Goal: Information Seeking & Learning: Learn about a topic

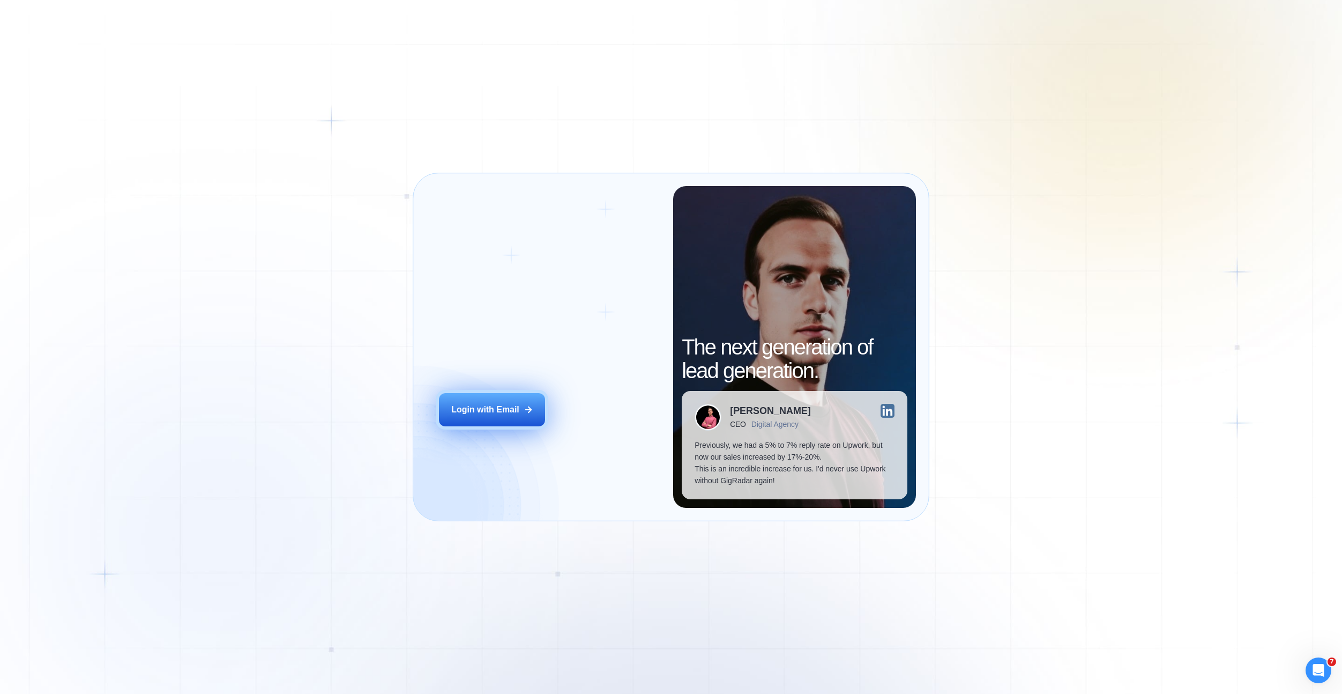
click at [533, 406] on button "Login with Email" at bounding box center [492, 409] width 106 height 33
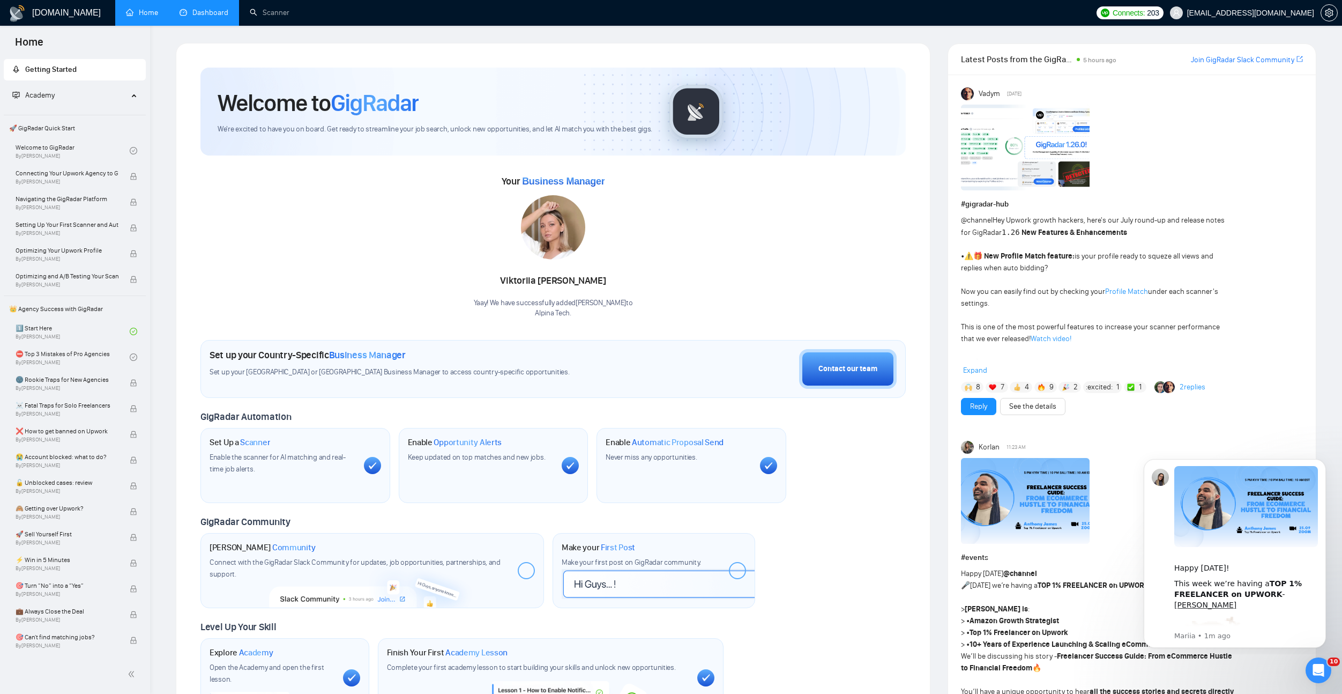
click at [212, 17] on link "Dashboard" at bounding box center [204, 12] width 49 height 9
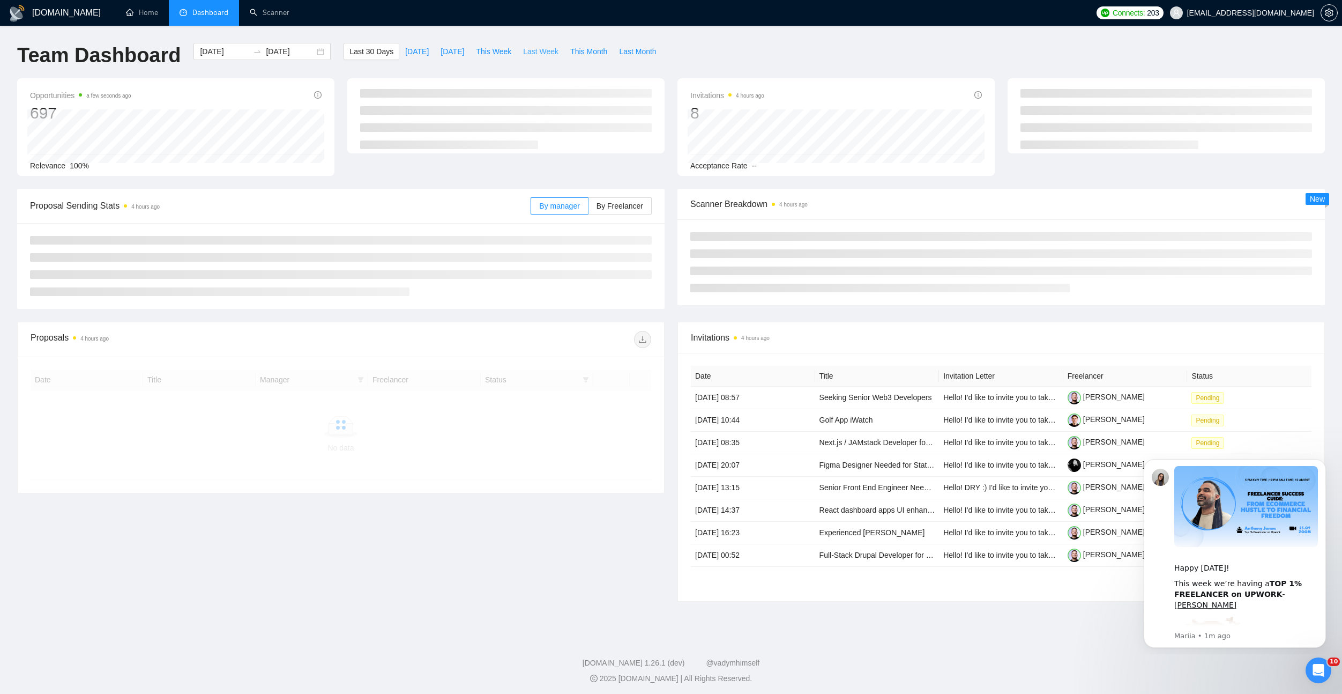
click at [530, 46] on span "Last Week" at bounding box center [540, 52] width 35 height 12
type input "[DATE]"
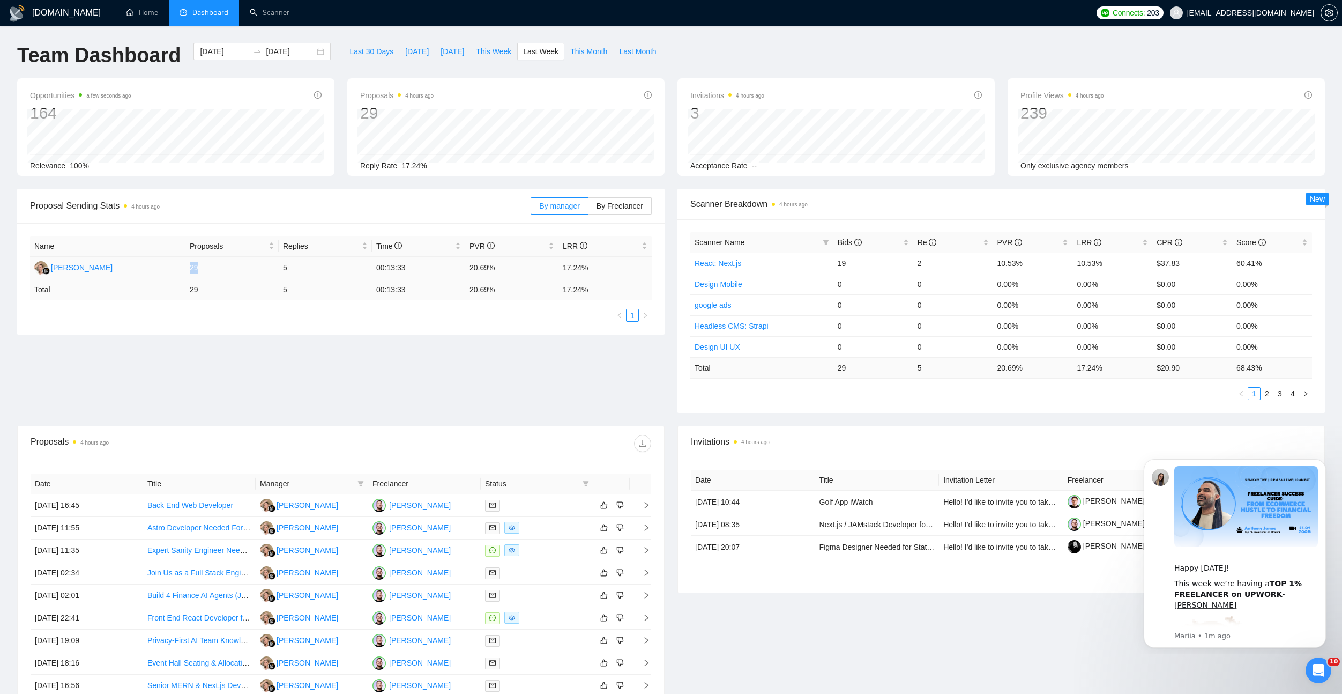
drag, startPoint x: 185, startPoint y: 264, endPoint x: 215, endPoint y: 267, distance: 30.2
click at [215, 267] on td "29" at bounding box center [231, 268] width 93 height 23
drag, startPoint x: 555, startPoint y: 269, endPoint x: 597, endPoint y: 272, distance: 41.9
click at [597, 272] on tr "[PERSON_NAME] 29 5 00:13:33 20.69% 17.24%" at bounding box center [341, 268] width 622 height 23
click at [380, 50] on span "Last 30 Days" at bounding box center [371, 52] width 44 height 12
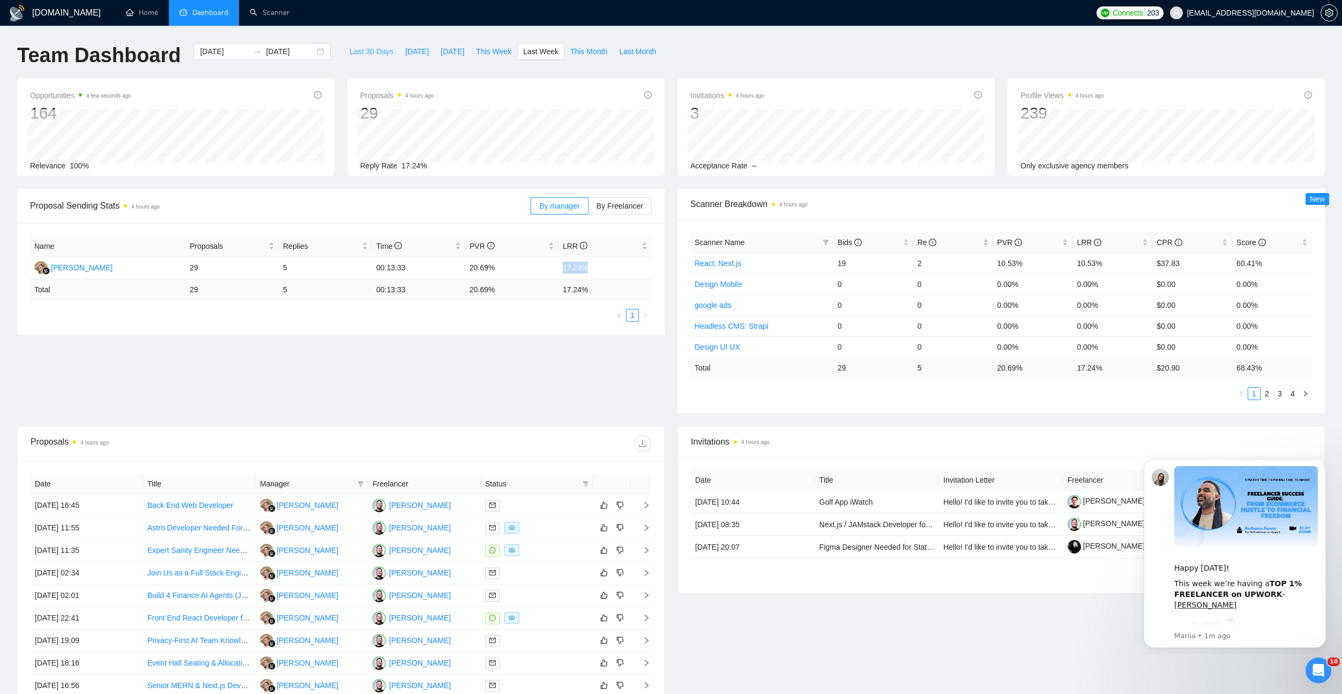
type input "[DATE]"
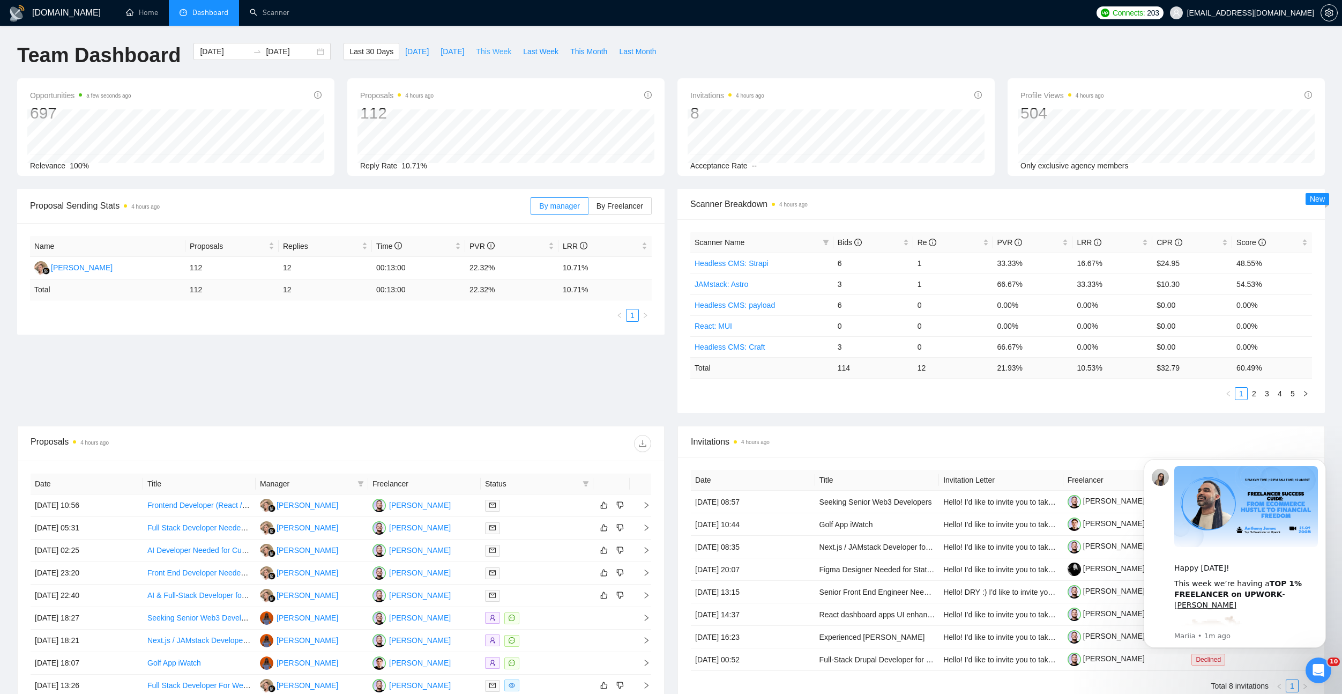
click at [496, 49] on span "This Week" at bounding box center [493, 52] width 35 height 12
type input "[DATE]"
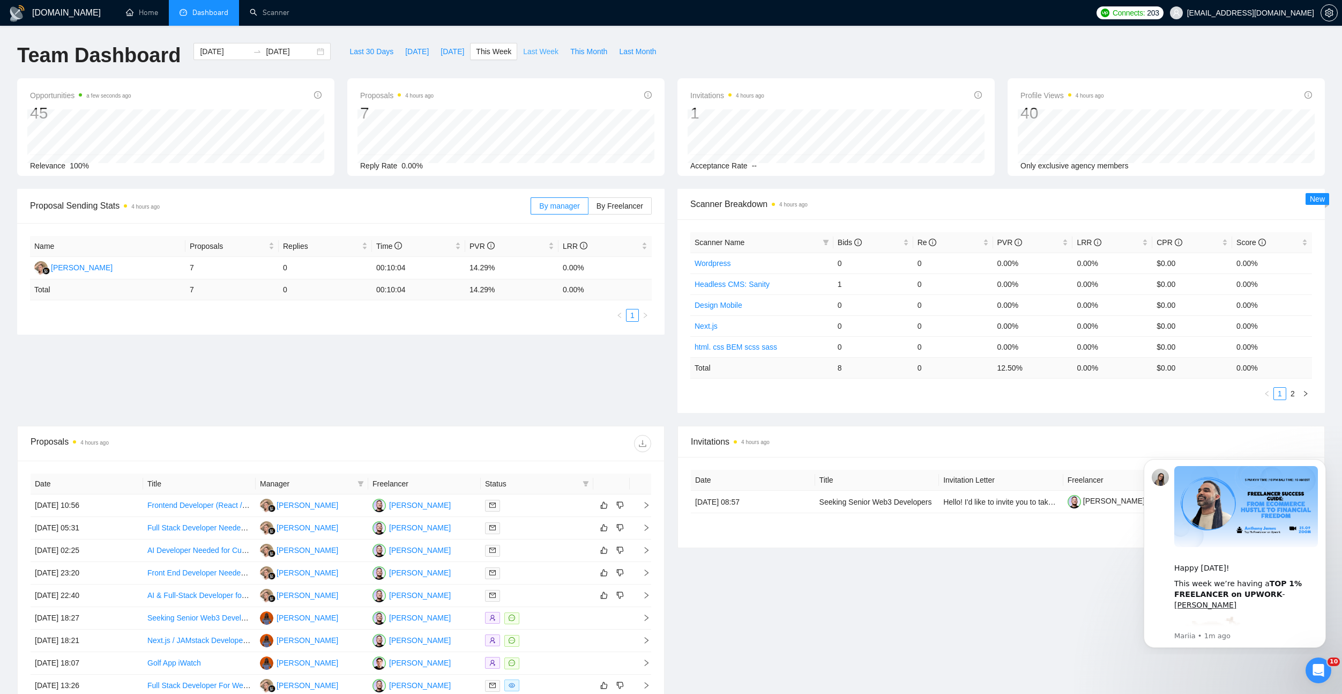
click at [541, 54] on span "Last Week" at bounding box center [540, 52] width 35 height 12
type input "[DATE]"
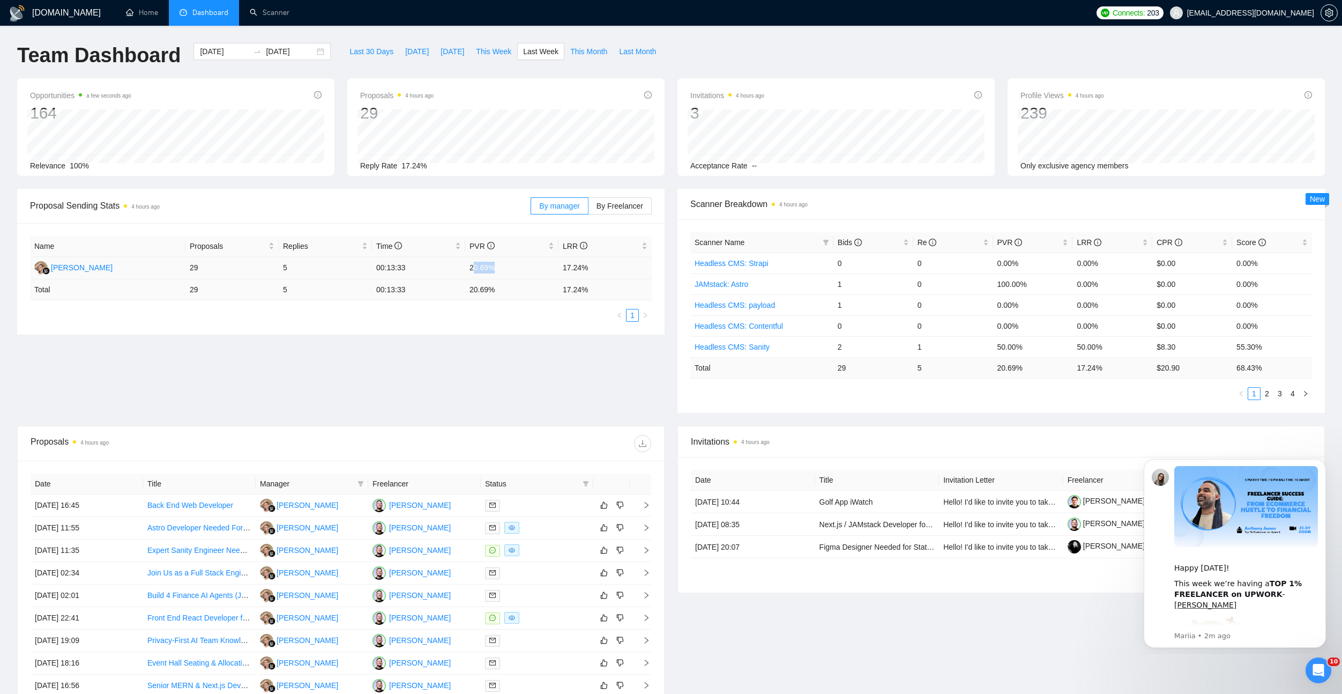
drag, startPoint x: 472, startPoint y: 271, endPoint x: 507, endPoint y: 274, distance: 35.0
click at [507, 274] on td "20.69%" at bounding box center [511, 268] width 93 height 23
click at [361, 51] on span "Last 30 Days" at bounding box center [371, 52] width 44 height 12
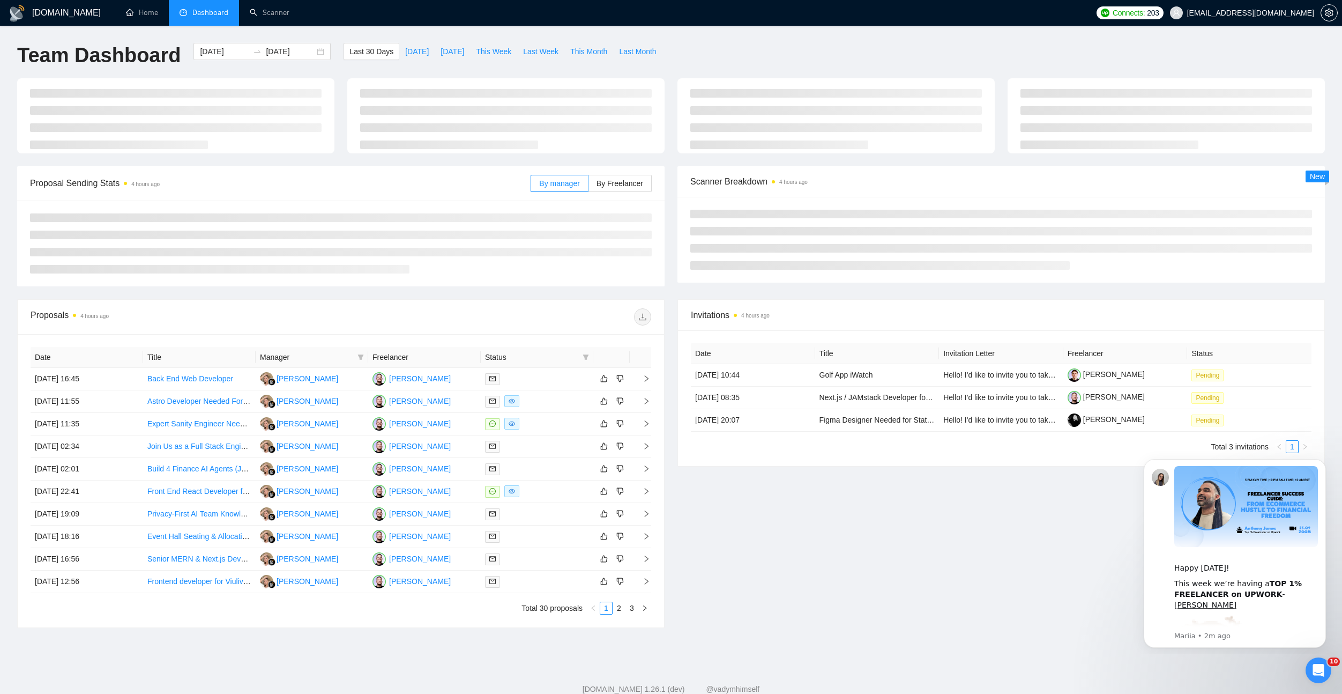
type input "[DATE]"
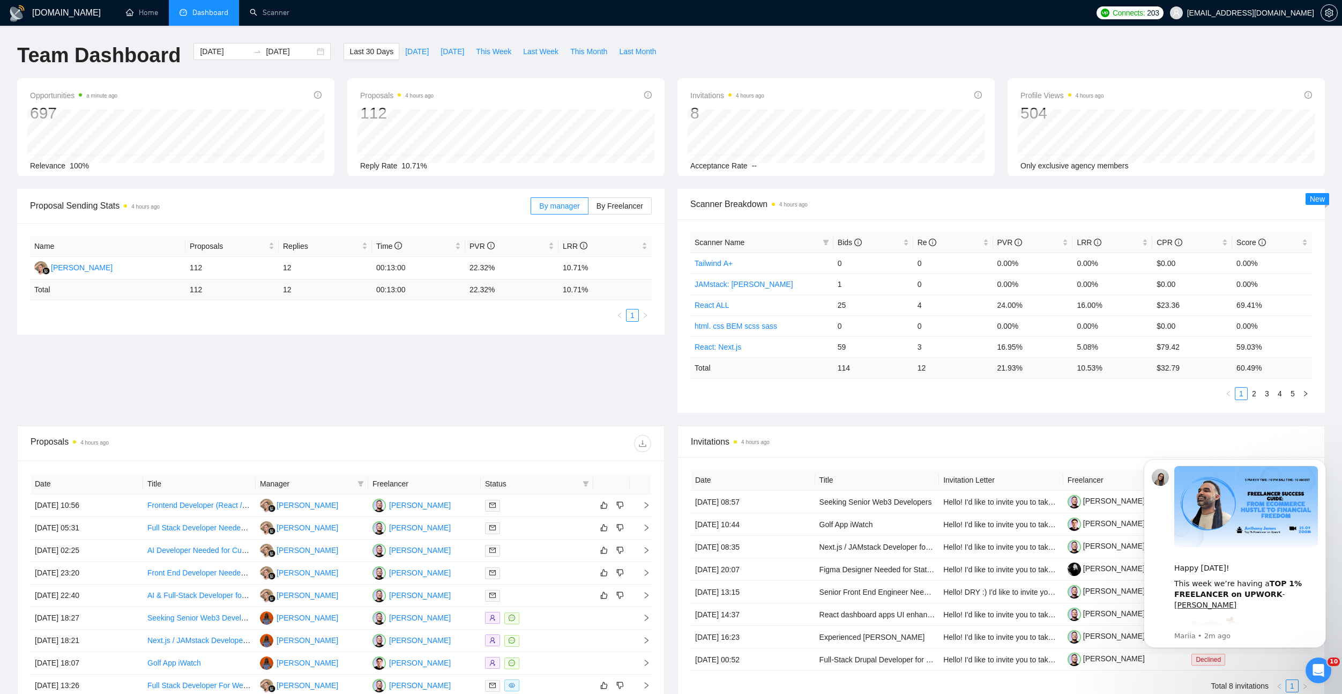
drag, startPoint x: 183, startPoint y: 271, endPoint x: 647, endPoint y: 295, distance: 464.8
click at [647, 295] on table "Name Proposals Replies Time PVR LRR [PERSON_NAME] 112 12 00:13:00 22.32% 10.71%…" at bounding box center [341, 268] width 622 height 64
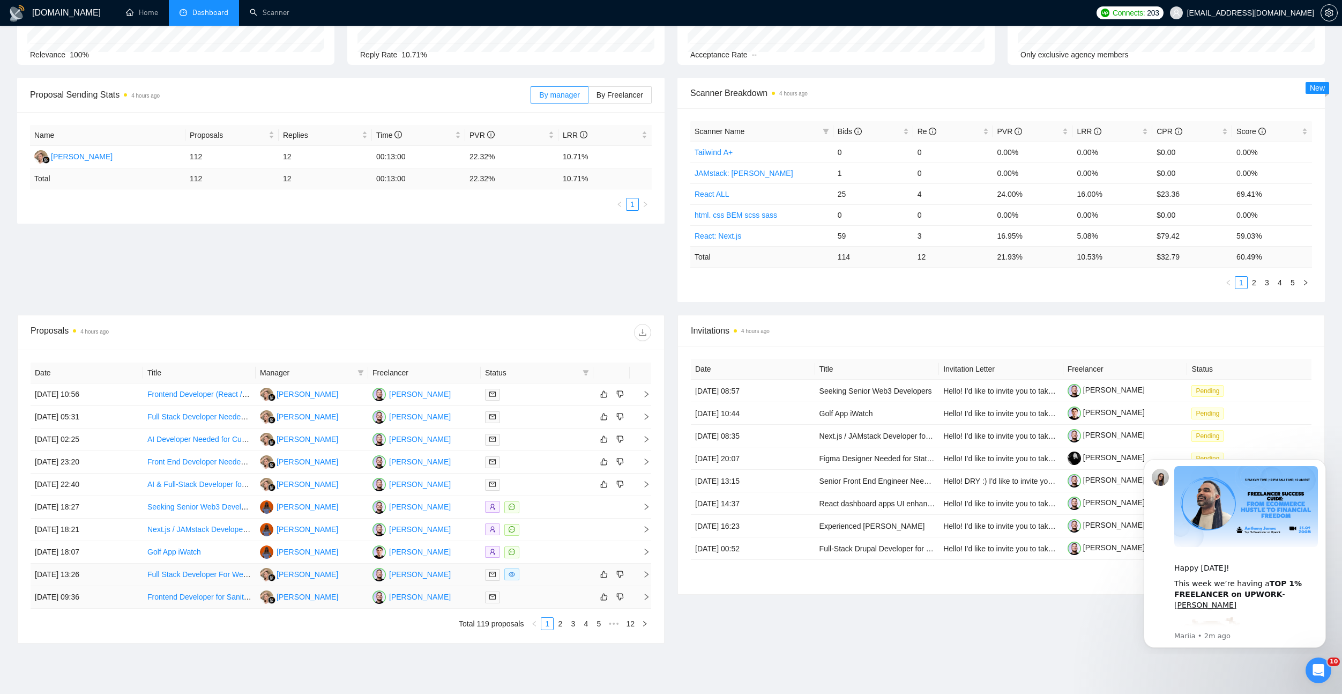
scroll to position [156, 0]
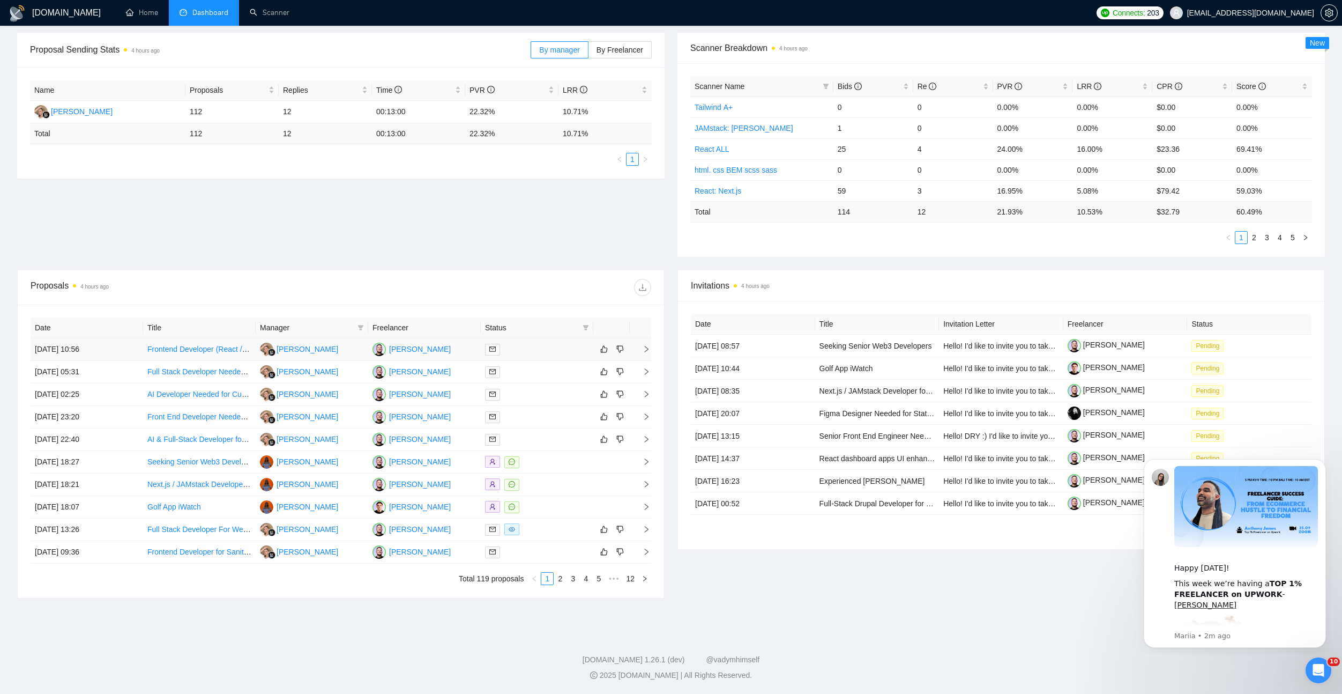
click at [77, 349] on td "[DATE] 10:56" at bounding box center [87, 349] width 113 height 23
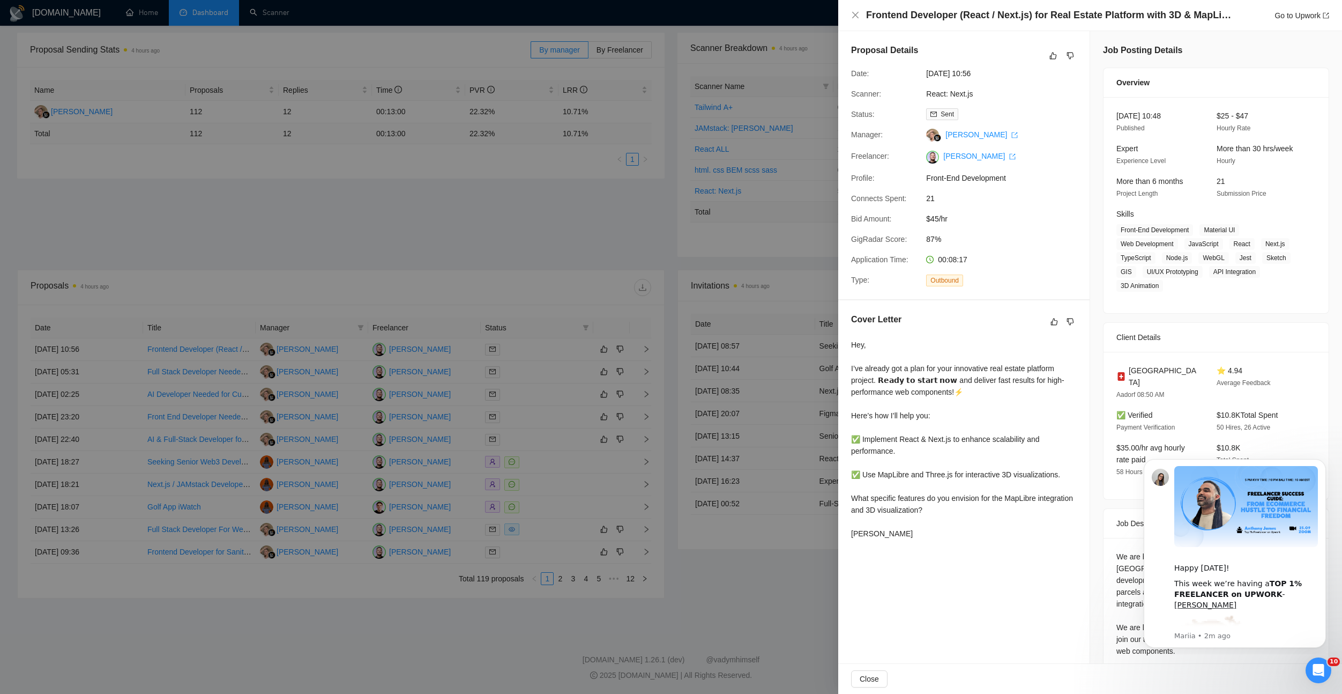
click at [1322, 459] on icon "Dismiss notification" at bounding box center [1323, 461] width 5 height 5
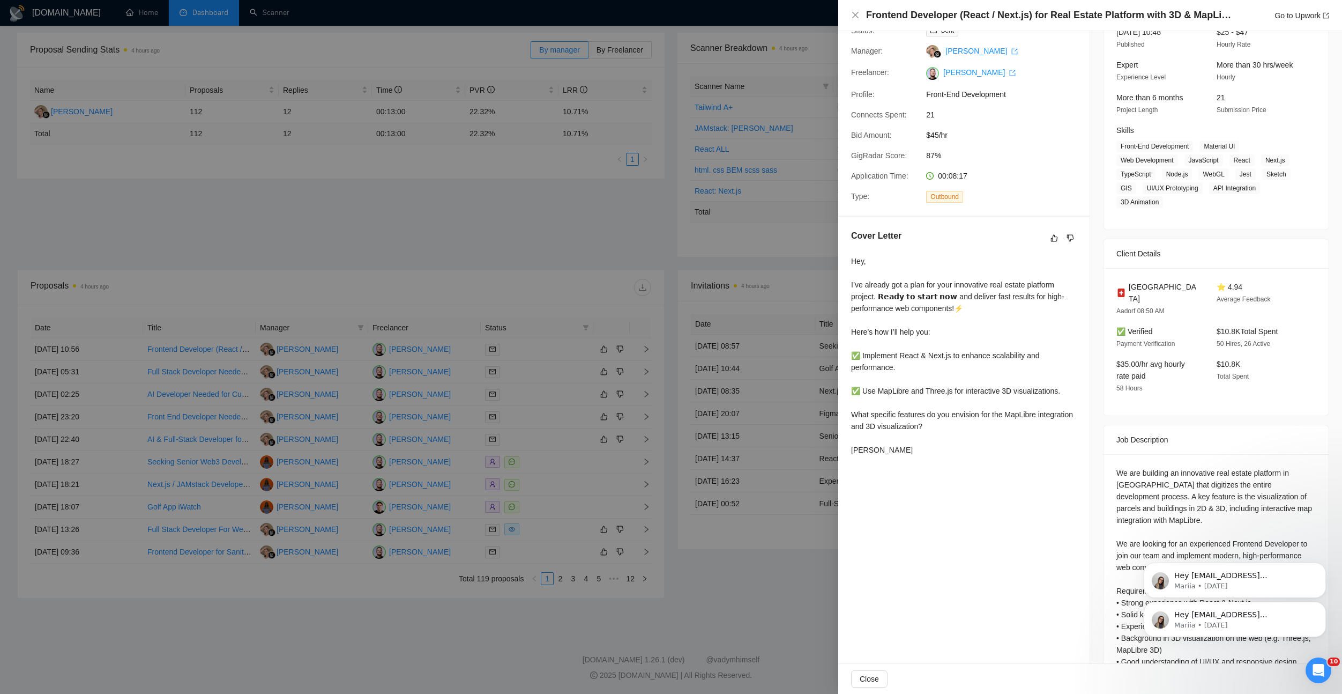
scroll to position [117, 0]
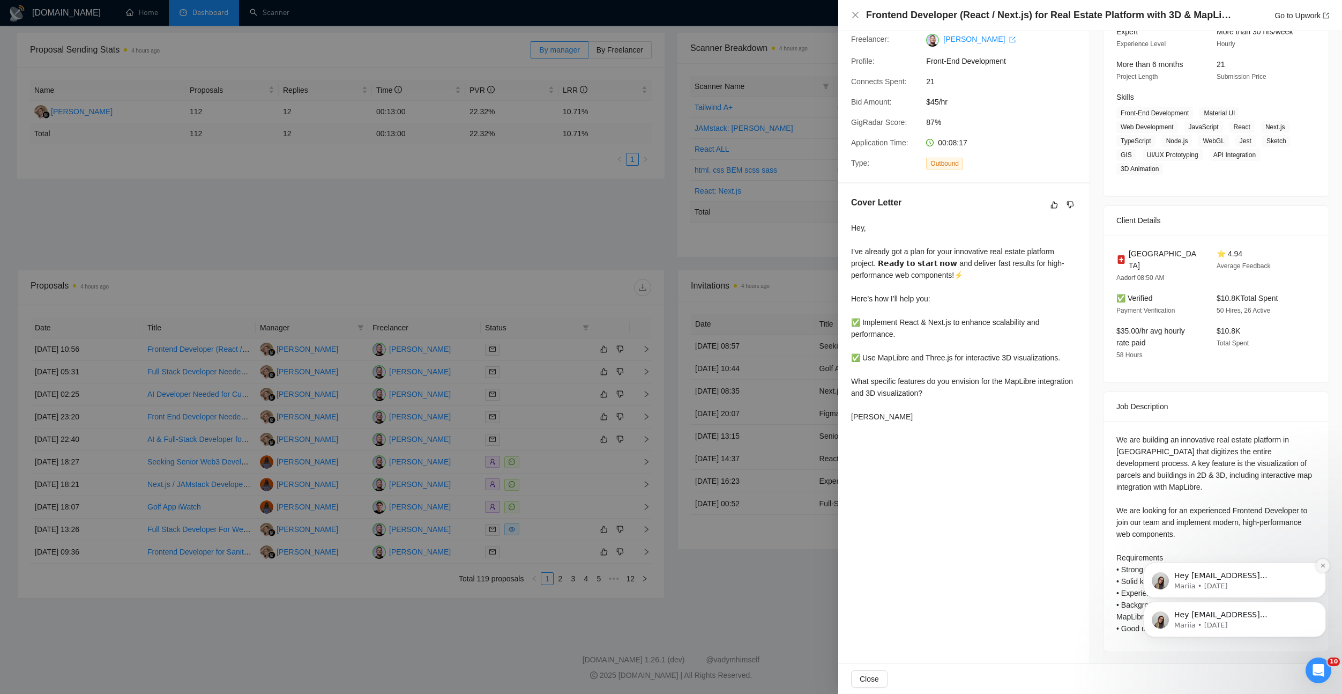
click at [1325, 567] on icon "Dismiss notification" at bounding box center [1323, 565] width 6 height 6
click at [1322, 608] on button "Dismiss notification" at bounding box center [1323, 605] width 14 height 14
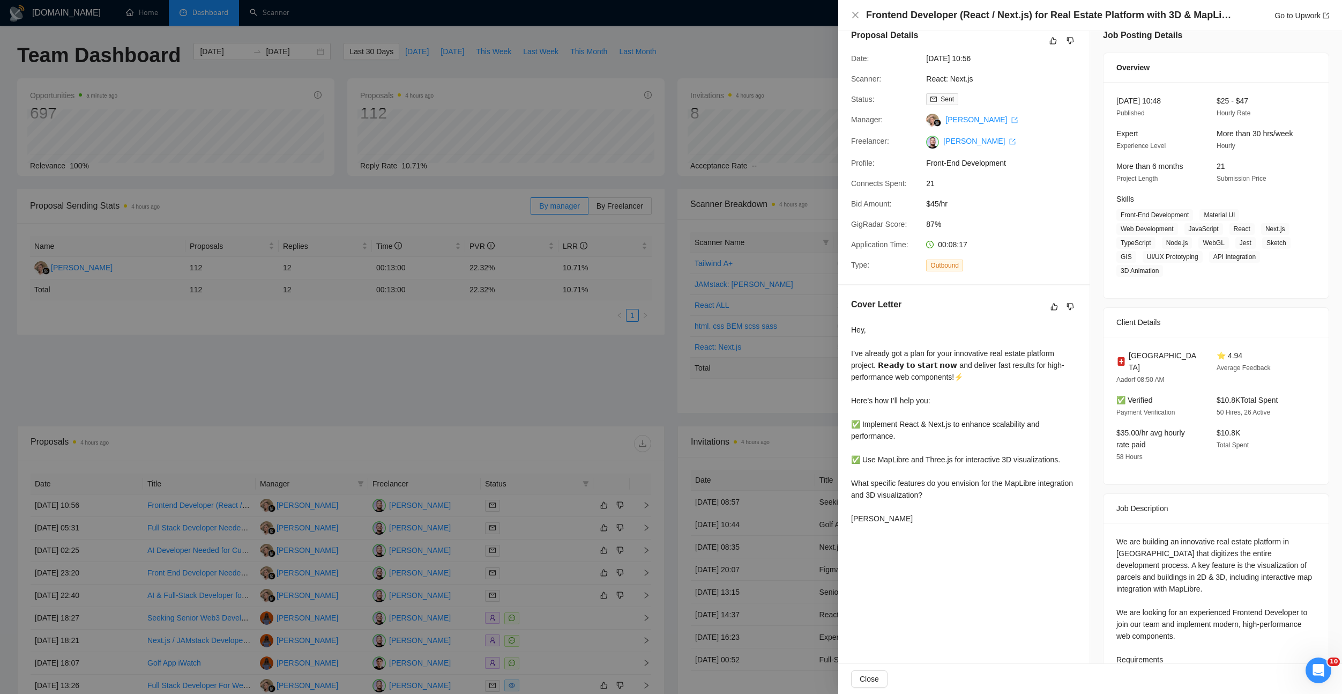
scroll to position [0, 0]
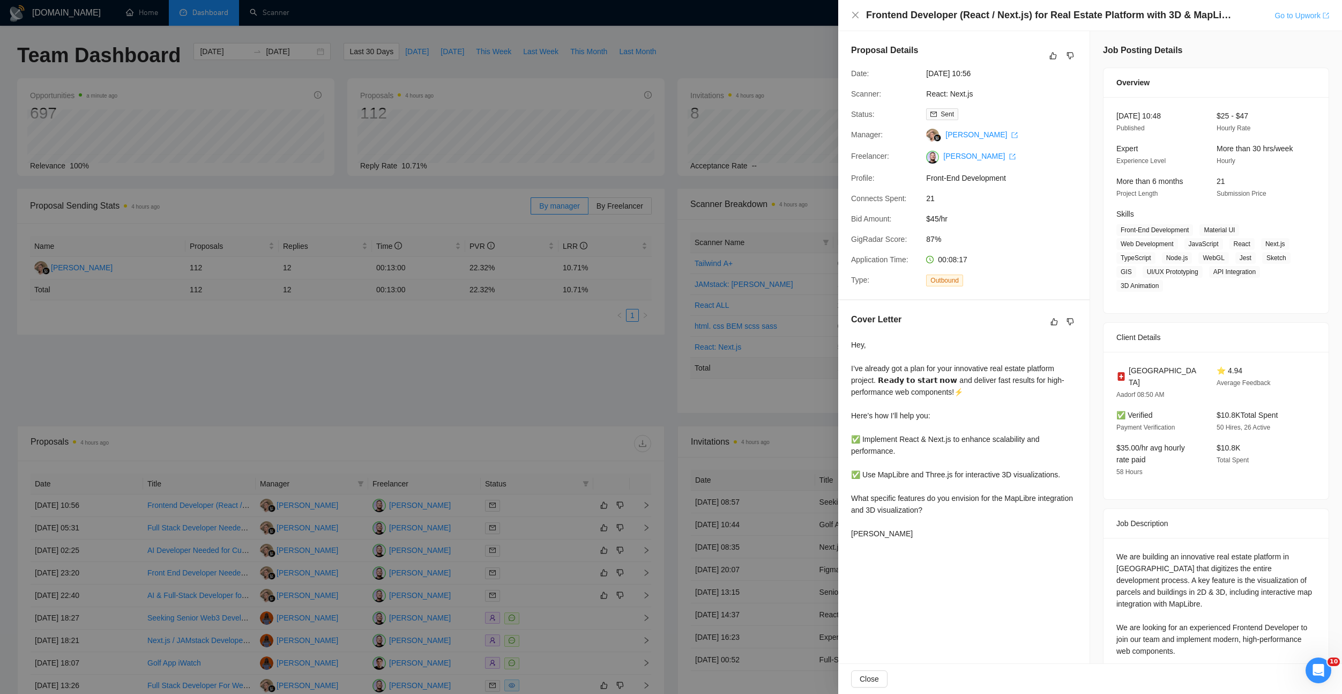
click at [1292, 19] on link "Go to Upwork" at bounding box center [1302, 15] width 55 height 9
click at [556, 374] on div at bounding box center [671, 347] width 1342 height 694
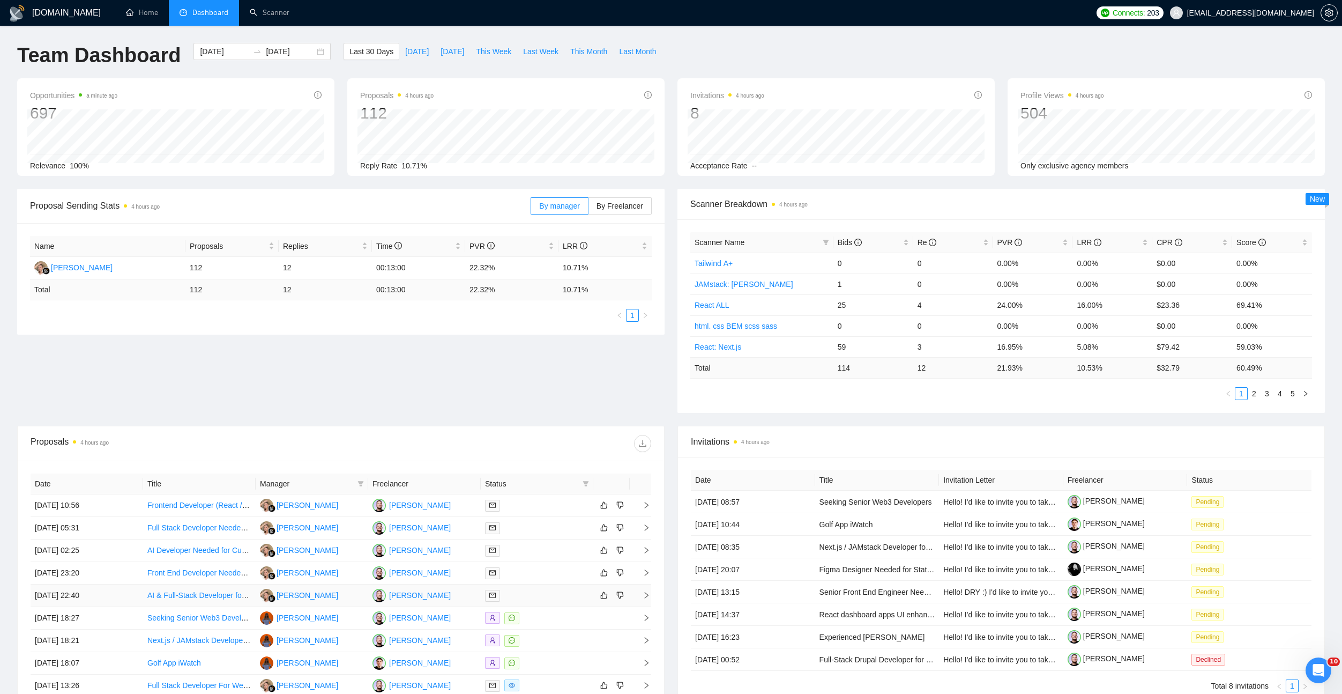
scroll to position [156, 0]
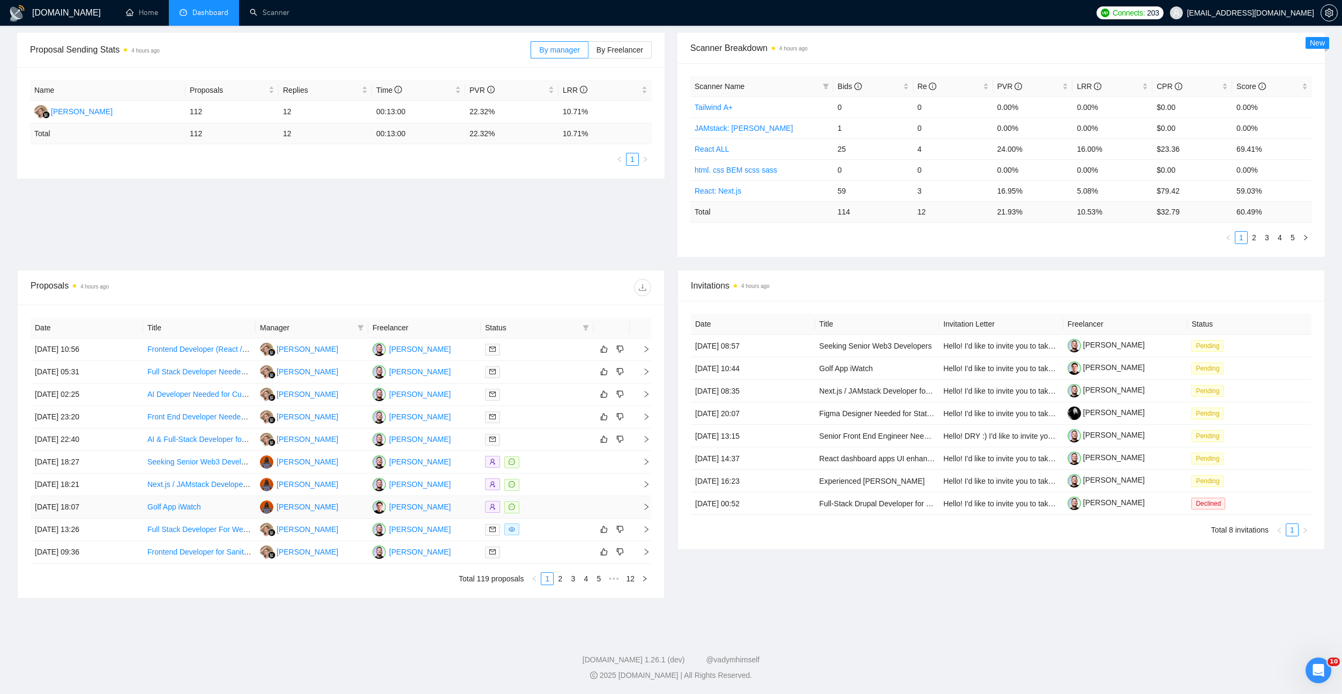
click at [539, 502] on div at bounding box center [537, 507] width 104 height 12
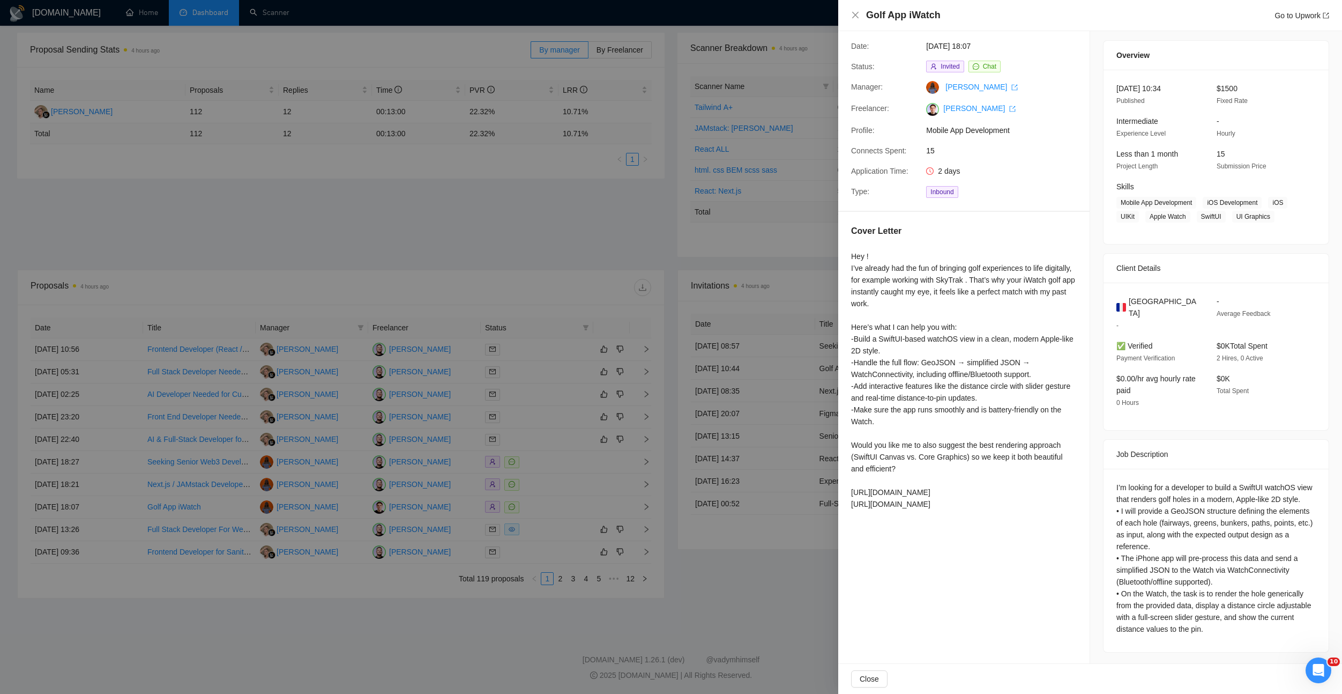
scroll to position [28, 0]
drag, startPoint x: 528, startPoint y: 433, endPoint x: 541, endPoint y: 442, distance: 16.1
click at [528, 433] on div at bounding box center [671, 347] width 1342 height 694
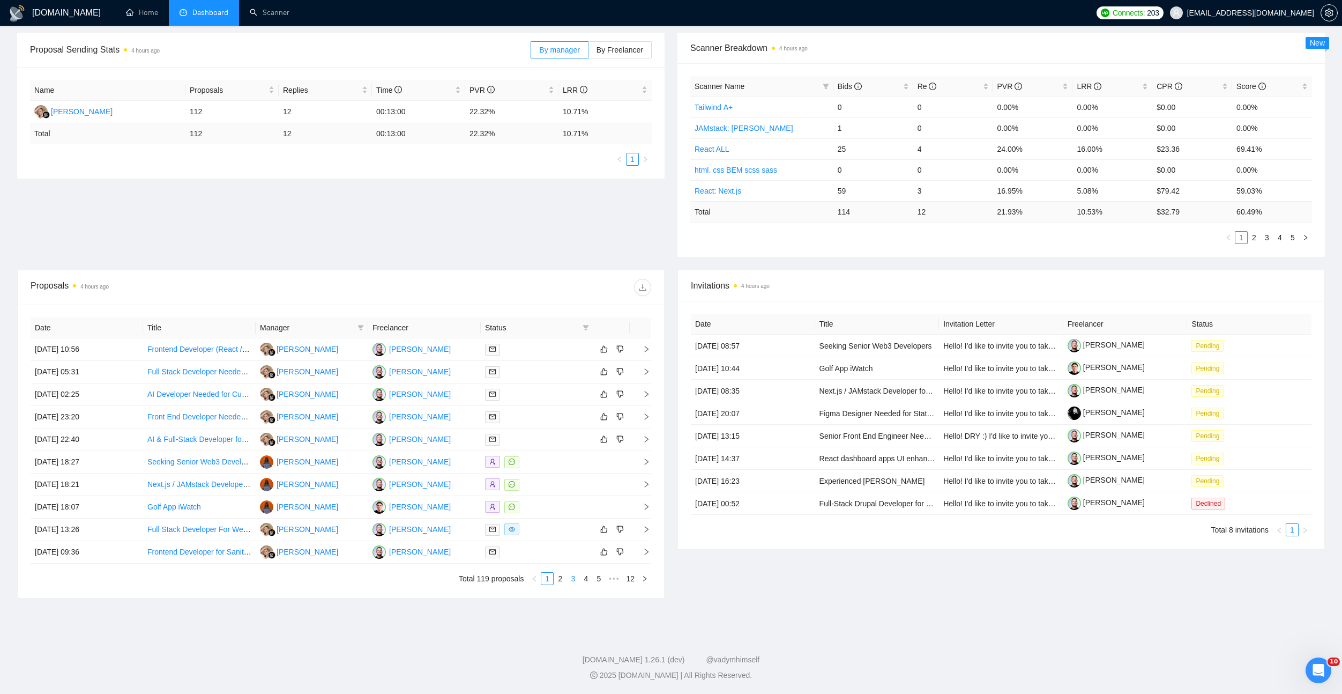
click at [567, 580] on link "3" at bounding box center [573, 578] width 12 height 12
click at [538, 374] on div at bounding box center [537, 372] width 104 height 12
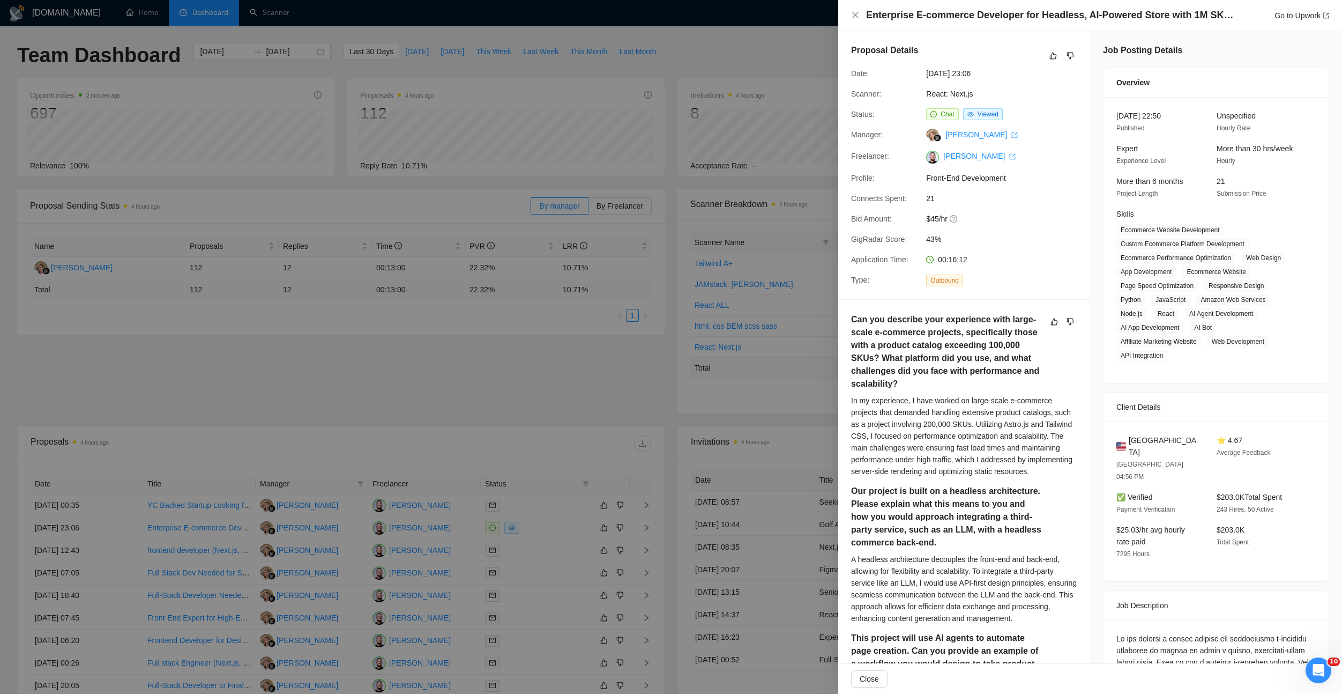
click at [572, 435] on div at bounding box center [671, 347] width 1342 height 694
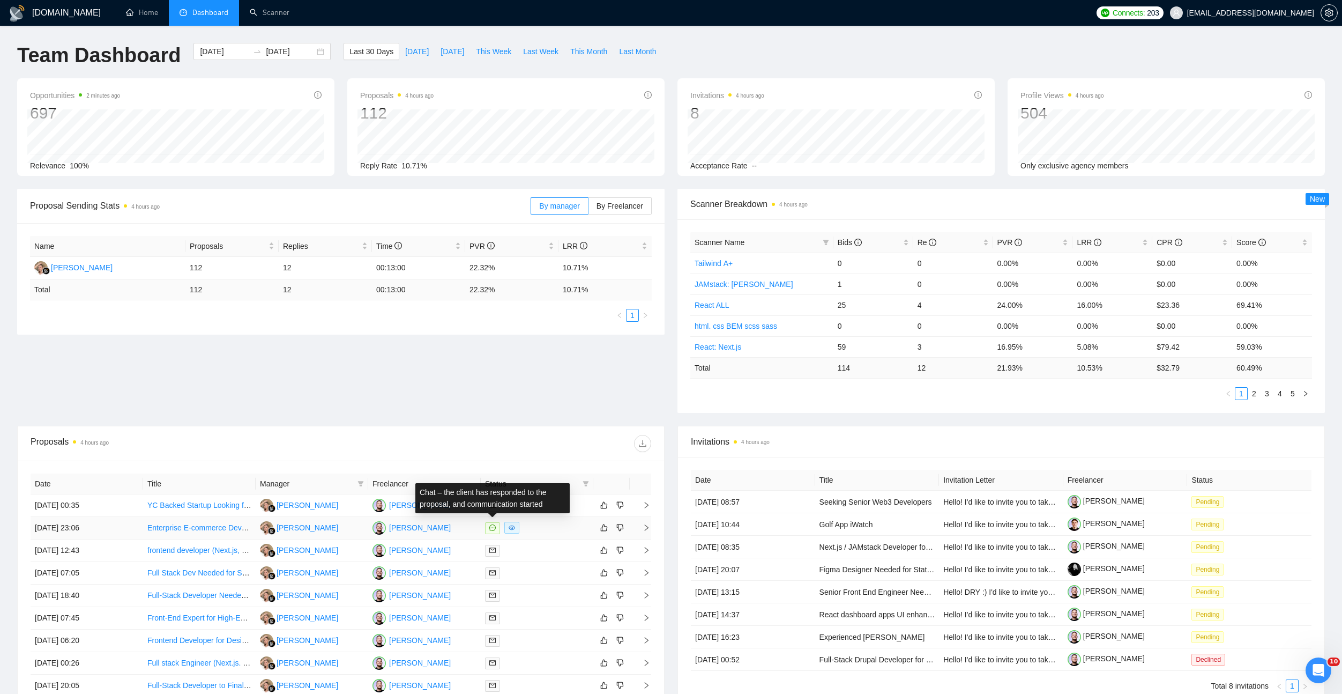
click at [495, 528] on icon "message" at bounding box center [492, 527] width 6 height 6
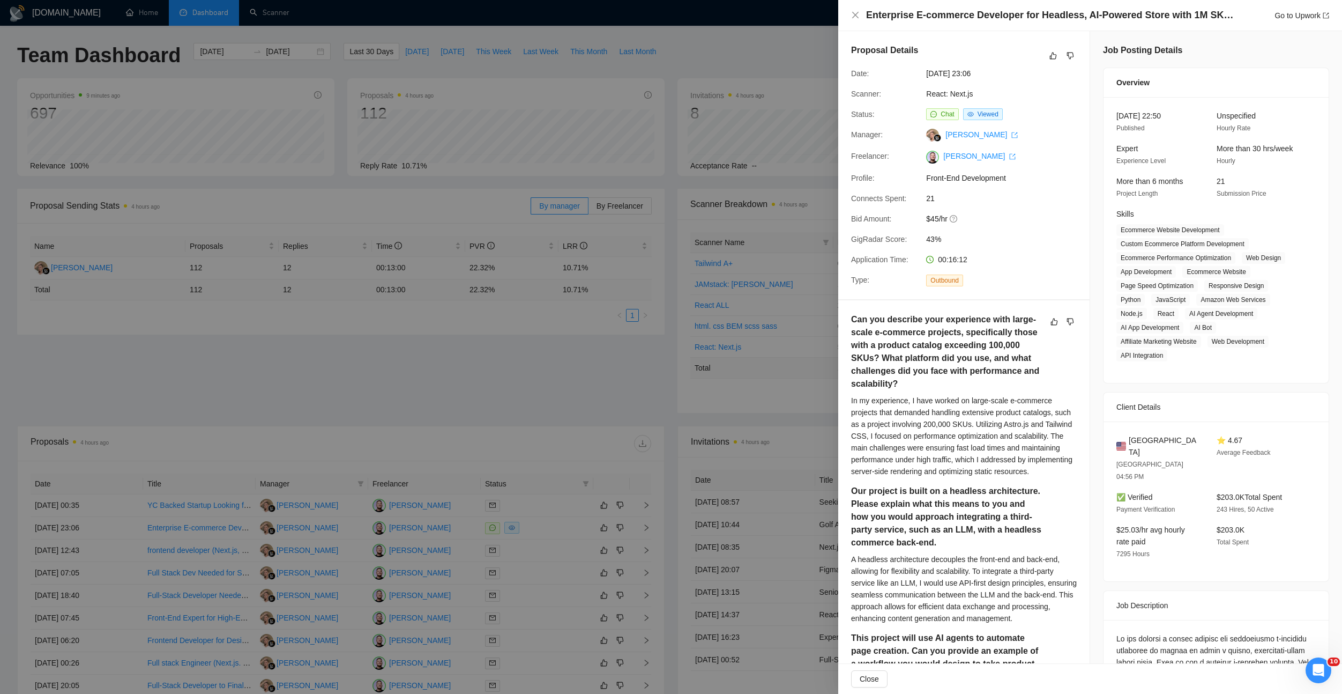
click at [498, 156] on div at bounding box center [671, 347] width 1342 height 694
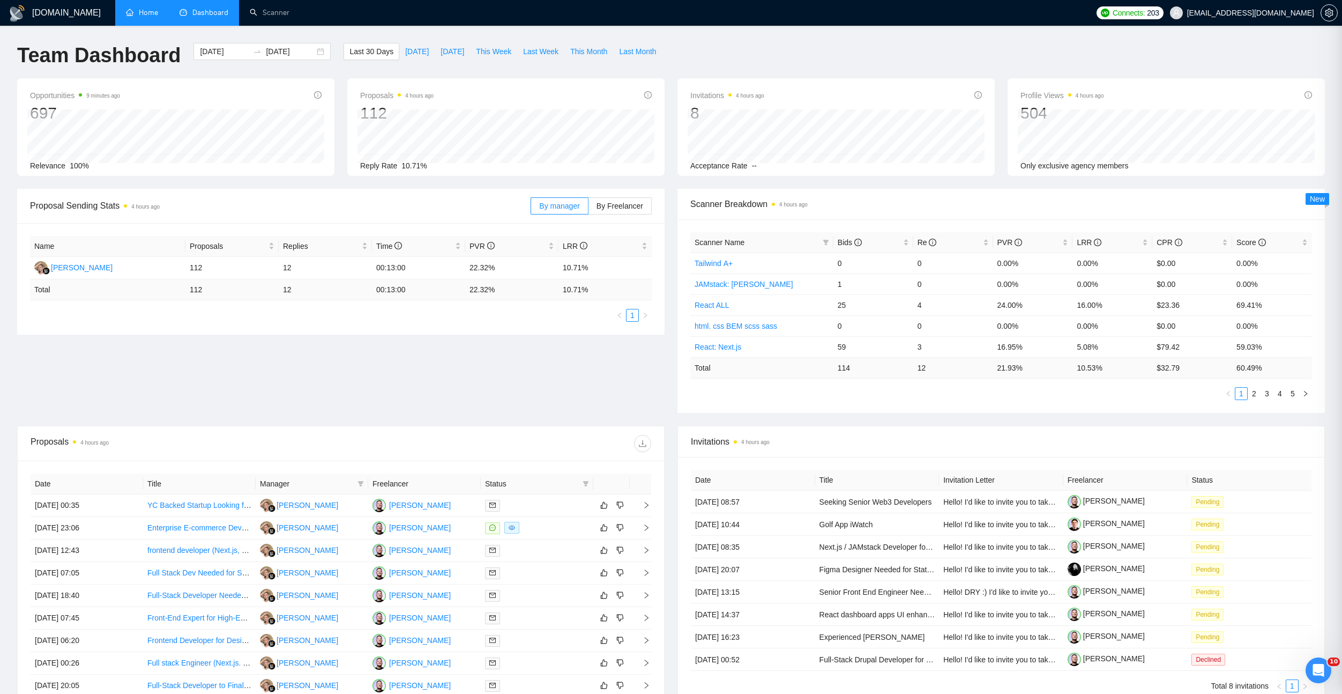
click at [144, 12] on link "Home" at bounding box center [142, 12] width 32 height 9
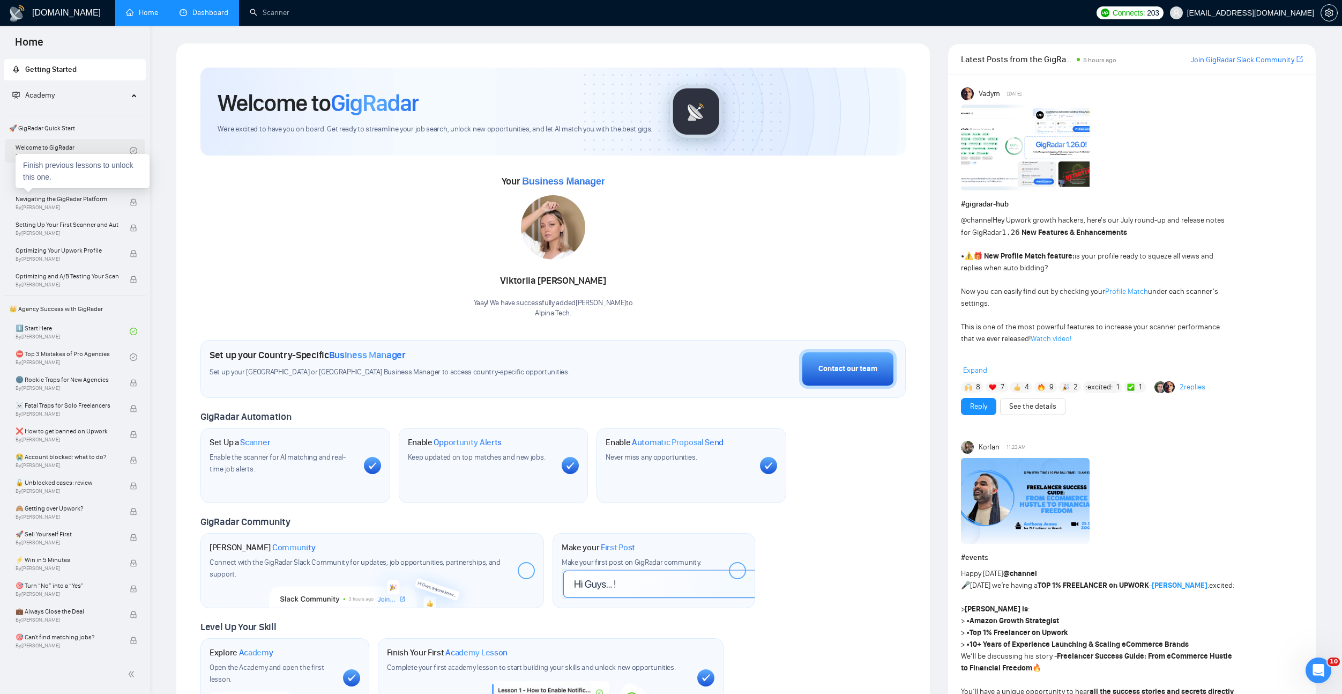
click at [66, 148] on link "Welcome to GigRadar By [PERSON_NAME]" at bounding box center [73, 151] width 114 height 24
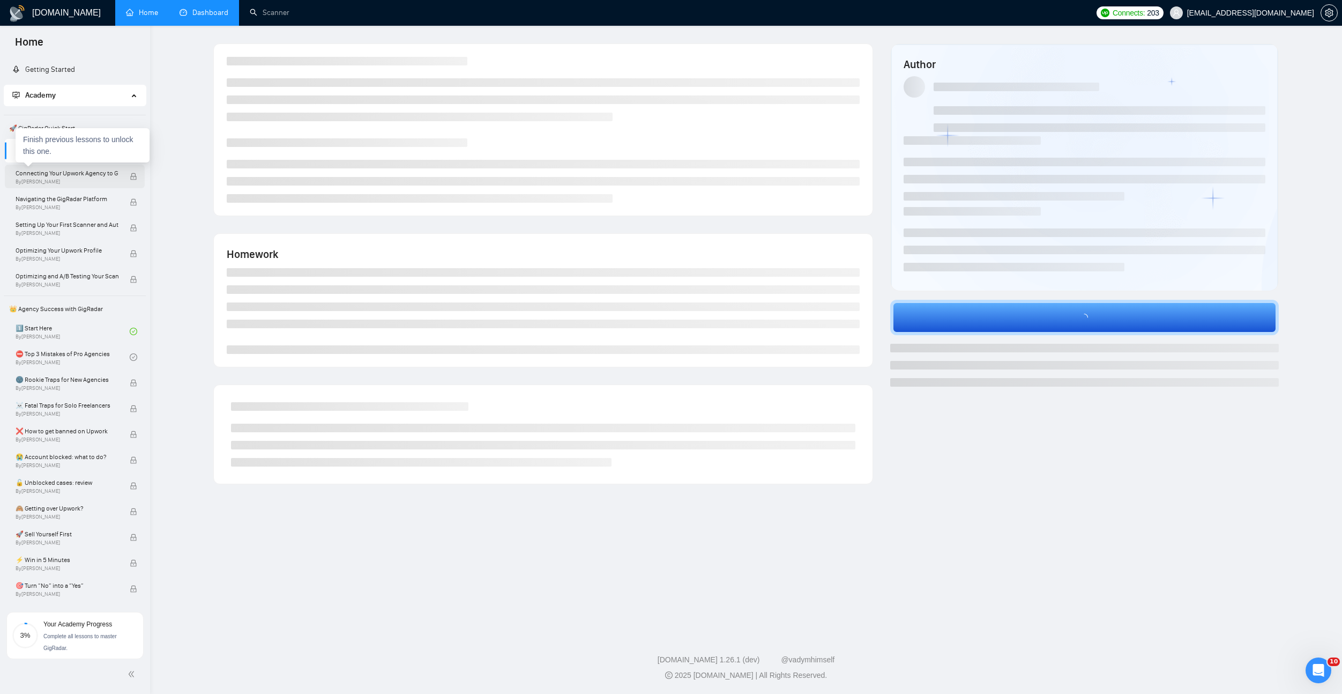
click at [63, 167] on div "Connecting Your Upwork Agency to GigRadar By [PERSON_NAME]" at bounding box center [73, 177] width 114 height 24
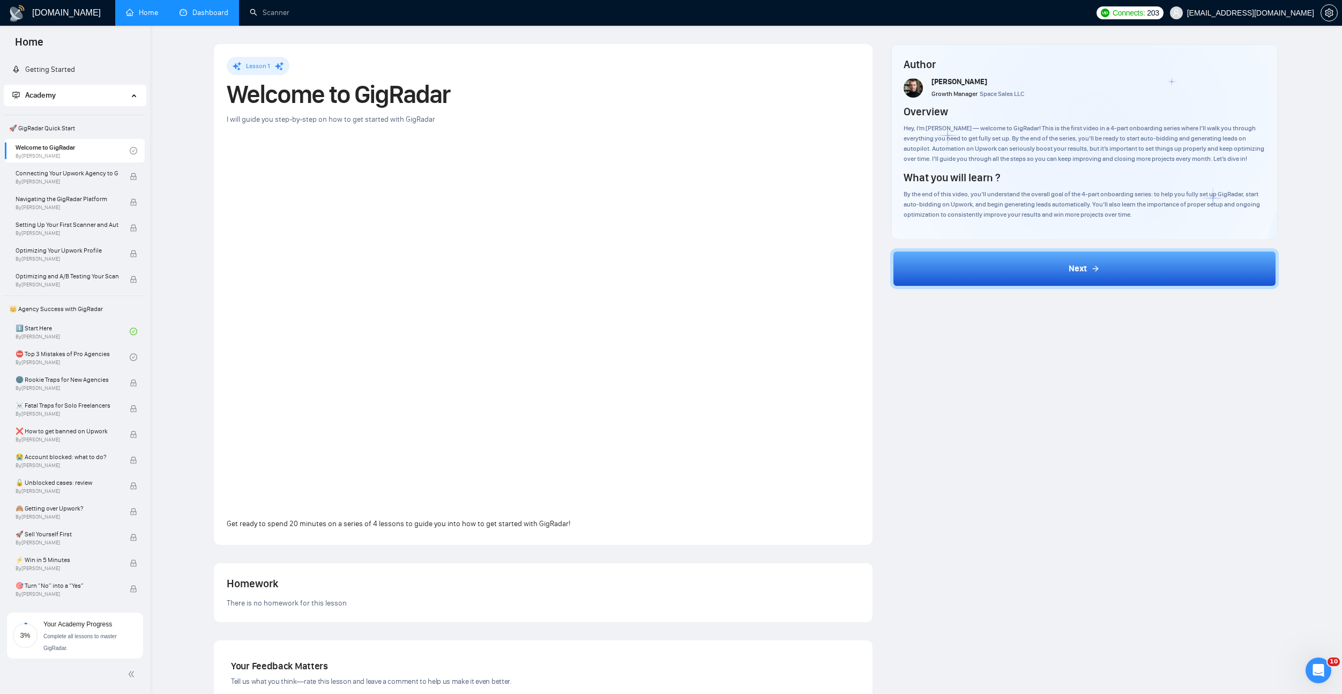
click at [959, 433] on div "Author [PERSON_NAME] Growth Manager Space Sales LLC Overview Hey, I’m [PERSON_N…" at bounding box center [1085, 472] width 406 height 859
